Goal: Communication & Community: Answer question/provide support

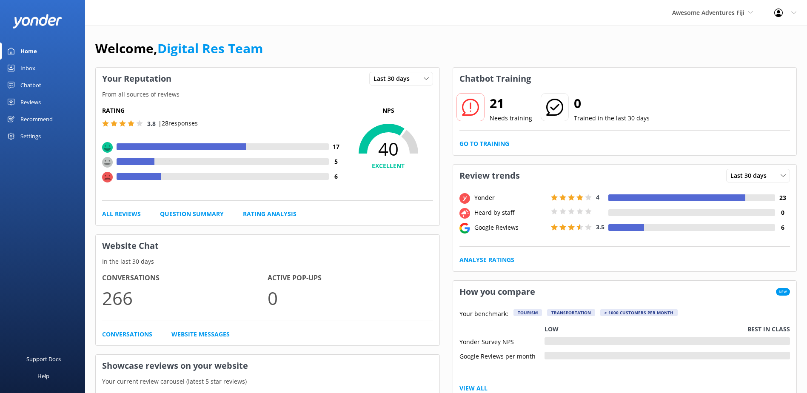
click at [34, 66] on div "Inbox" at bounding box center [27, 68] width 15 height 17
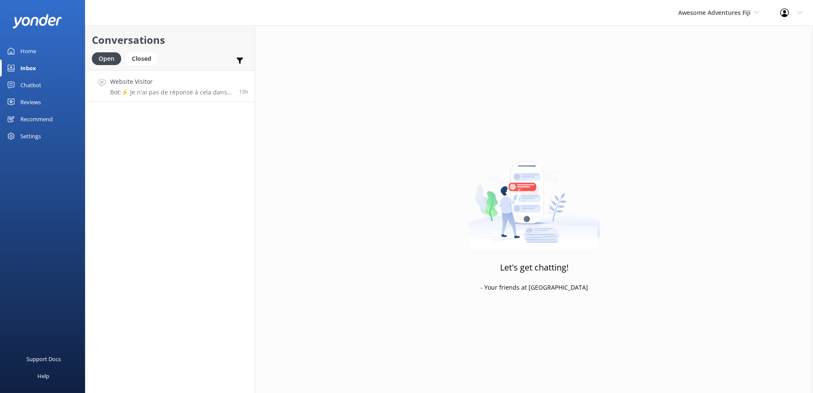
click at [183, 81] on h4 "Website Visitor" at bounding box center [171, 81] width 123 height 9
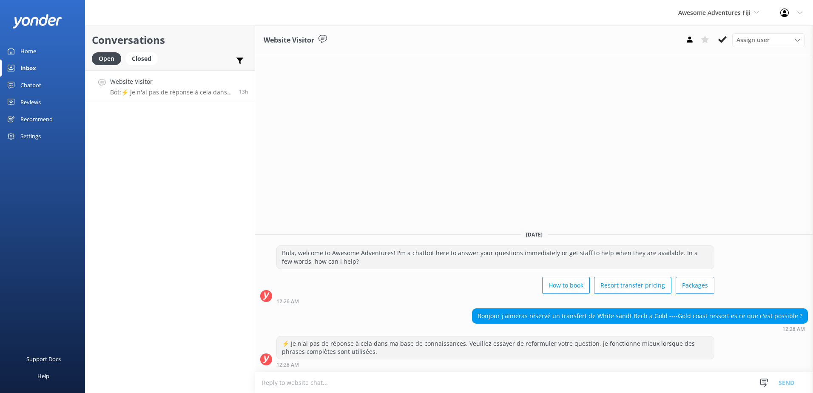
click at [745, 7] on div "Awesome Adventures Fiji South Sea Sailing South Sea Cruises Malamala Beach Club…" at bounding box center [719, 13] width 102 height 26
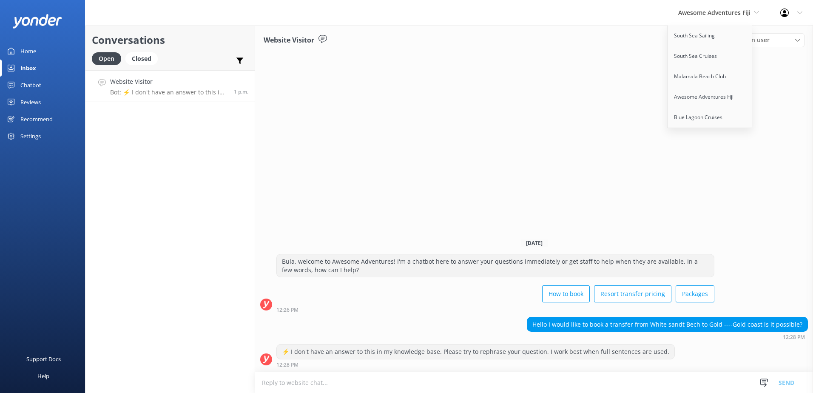
click at [552, 72] on div "Website Visitor Assign user Sonya Alyssa Digital Res Team Ana Raqitawa Lavenia …" at bounding box center [534, 210] width 558 height 368
